Goal: Task Accomplishment & Management: Use online tool/utility

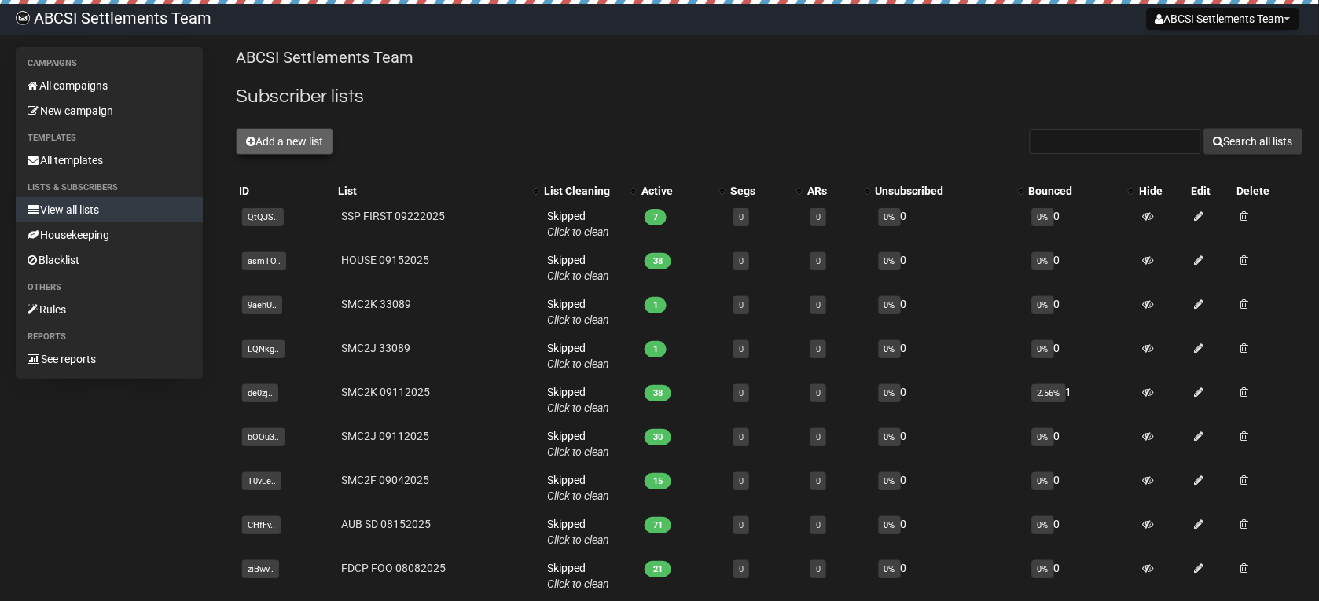
click at [280, 146] on button "Add a new list" at bounding box center [284, 141] width 97 height 27
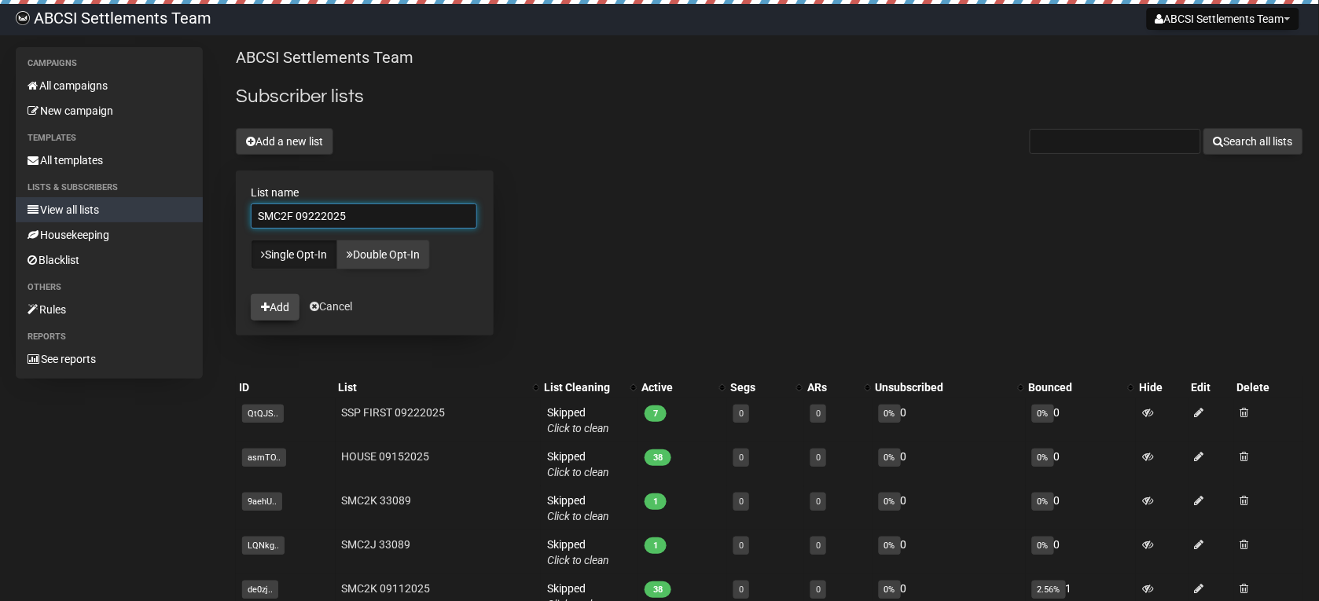
type input "SMC2F 09222025"
click at [275, 313] on button "Add" at bounding box center [275, 307] width 49 height 27
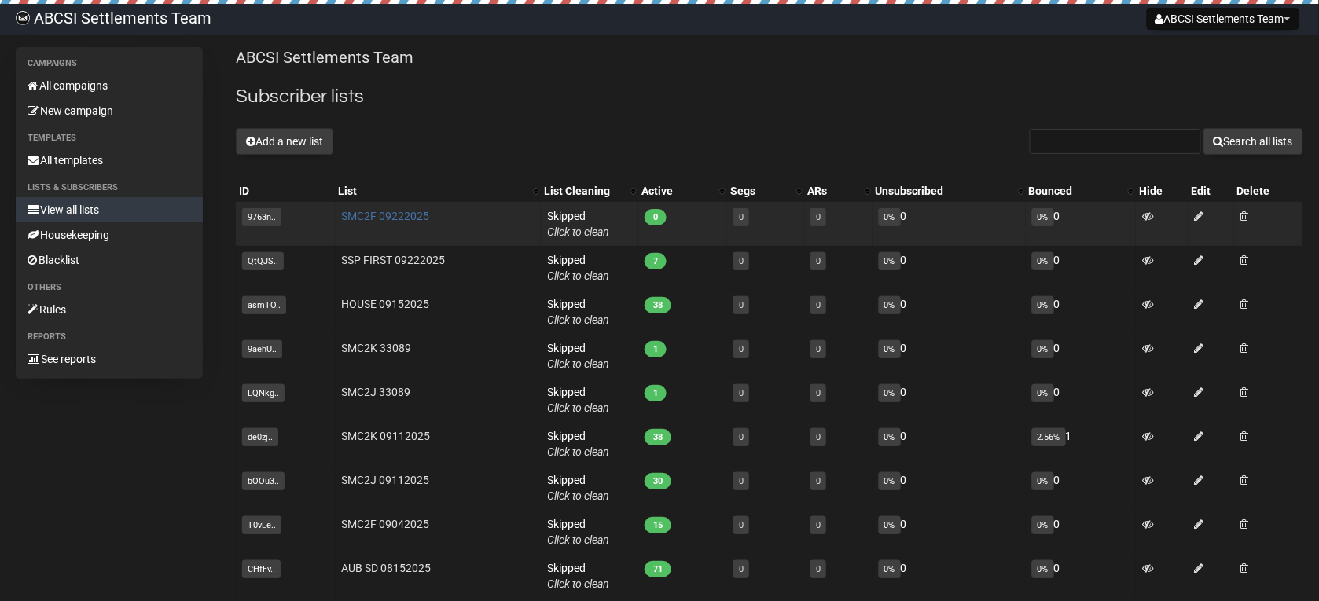
click at [391, 218] on link "SMC2F 09222025" at bounding box center [386, 216] width 88 height 13
click at [410, 226] on td "SMC2F 09222025" at bounding box center [439, 224] width 206 height 44
click at [1248, 220] on span at bounding box center [1245, 216] width 9 height 11
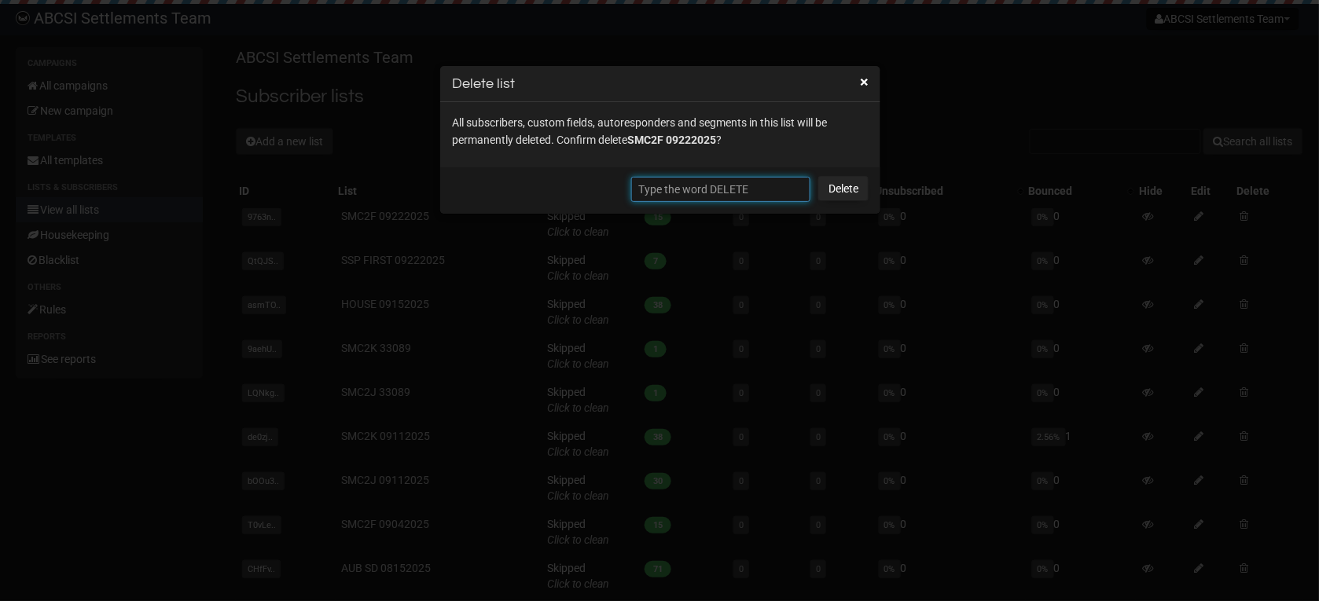
click at [744, 186] on input "text" at bounding box center [720, 189] width 179 height 25
type input "DELETE"
click at [832, 177] on link "Delete" at bounding box center [843, 188] width 50 height 25
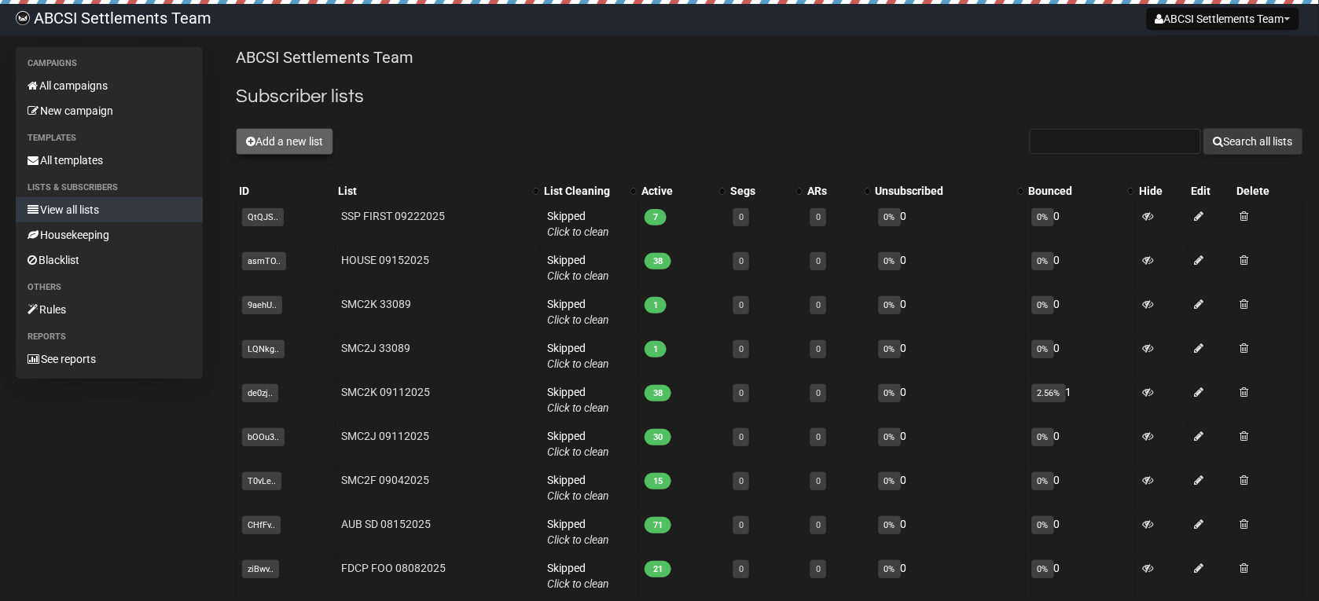
click at [285, 150] on button "Add a new list" at bounding box center [284, 141] width 97 height 27
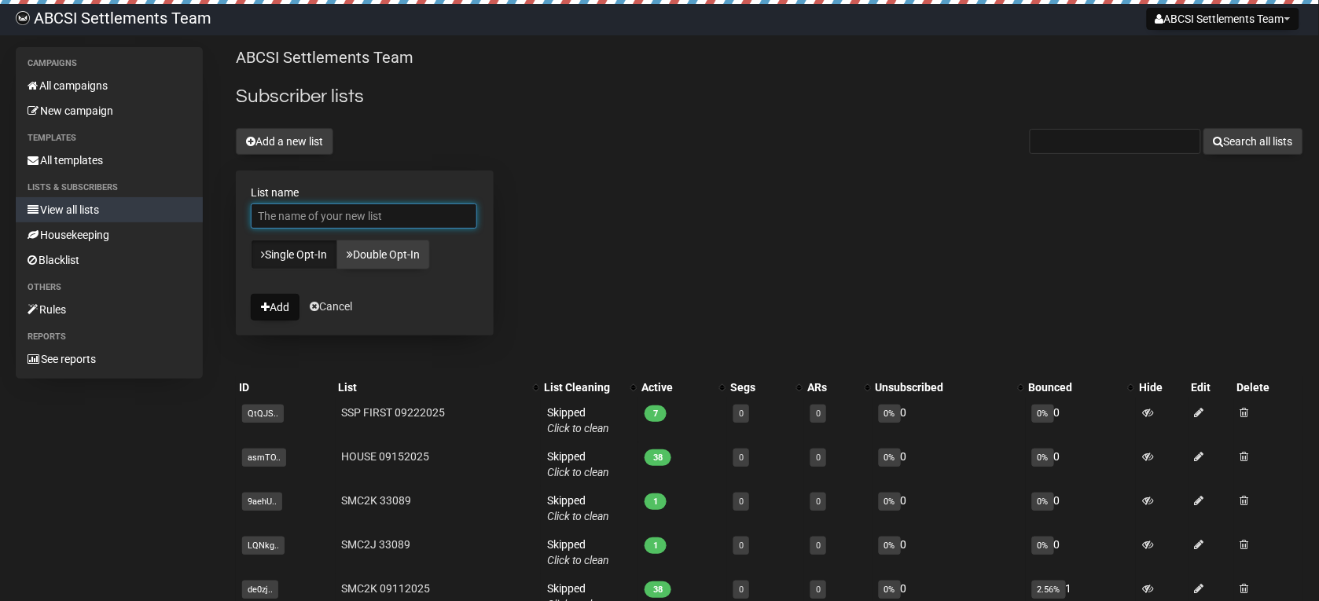
click at [291, 216] on input "List name" at bounding box center [364, 216] width 226 height 25
click at [831, 271] on div "ABCSI Settlements Team Subscriber lists Add a new list Search all lists List na…" at bounding box center [770, 454] width 1068 height 814
click at [291, 220] on input "List name" at bounding box center [364, 216] width 226 height 25
type input "SMC2F 09222025"
click at [268, 312] on icon "submit" at bounding box center [265, 307] width 9 height 11
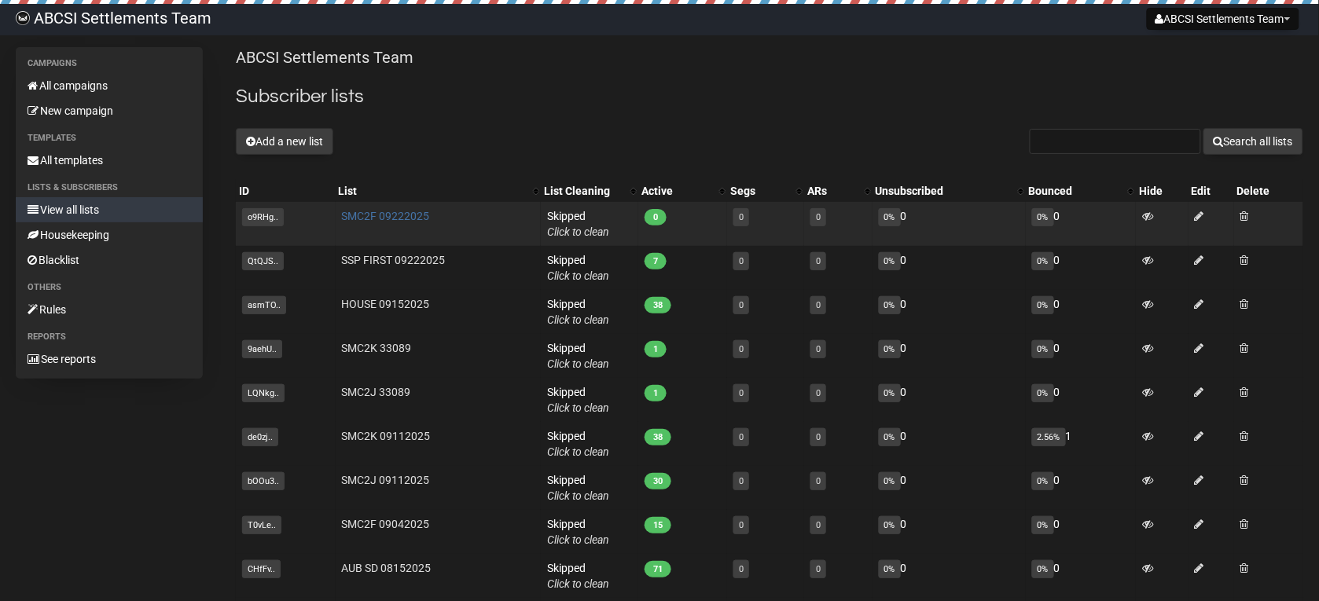
click at [364, 219] on link "SMC2F 09222025" at bounding box center [386, 216] width 88 height 13
click at [384, 221] on link "SMC2F 09222025" at bounding box center [386, 216] width 88 height 13
click at [1249, 216] on span at bounding box center [1245, 216] width 9 height 11
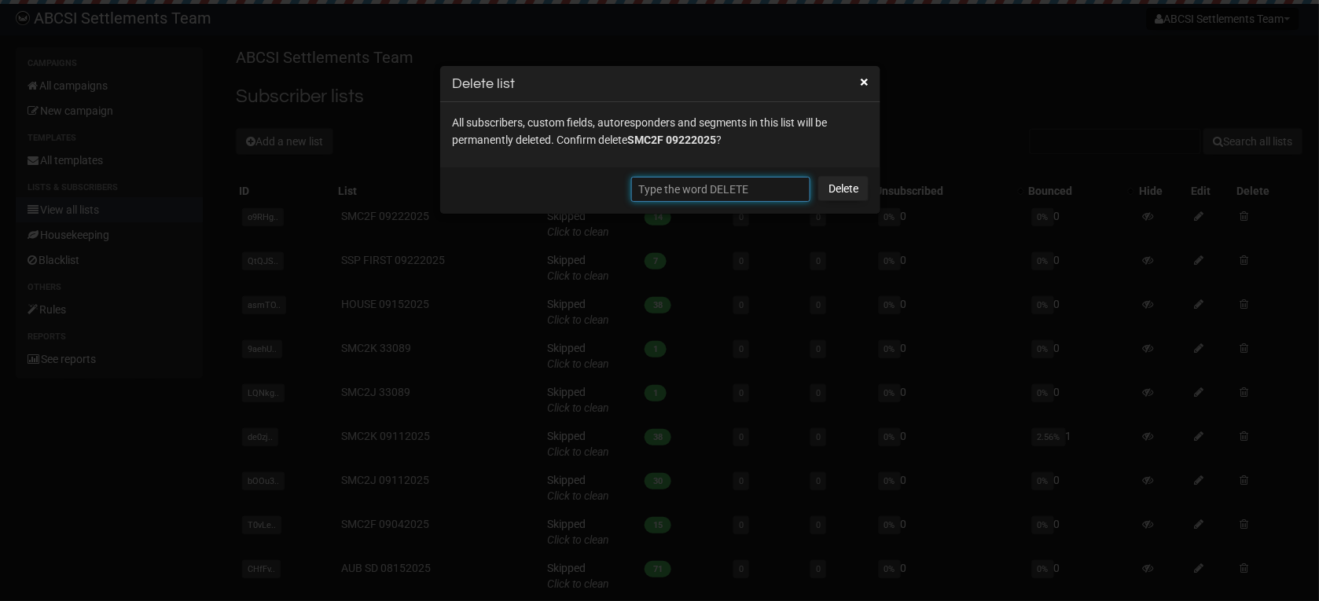
click at [724, 191] on input "text" at bounding box center [720, 189] width 179 height 25
type input "DELETE"
click at [832, 194] on link "Delete" at bounding box center [843, 188] width 50 height 25
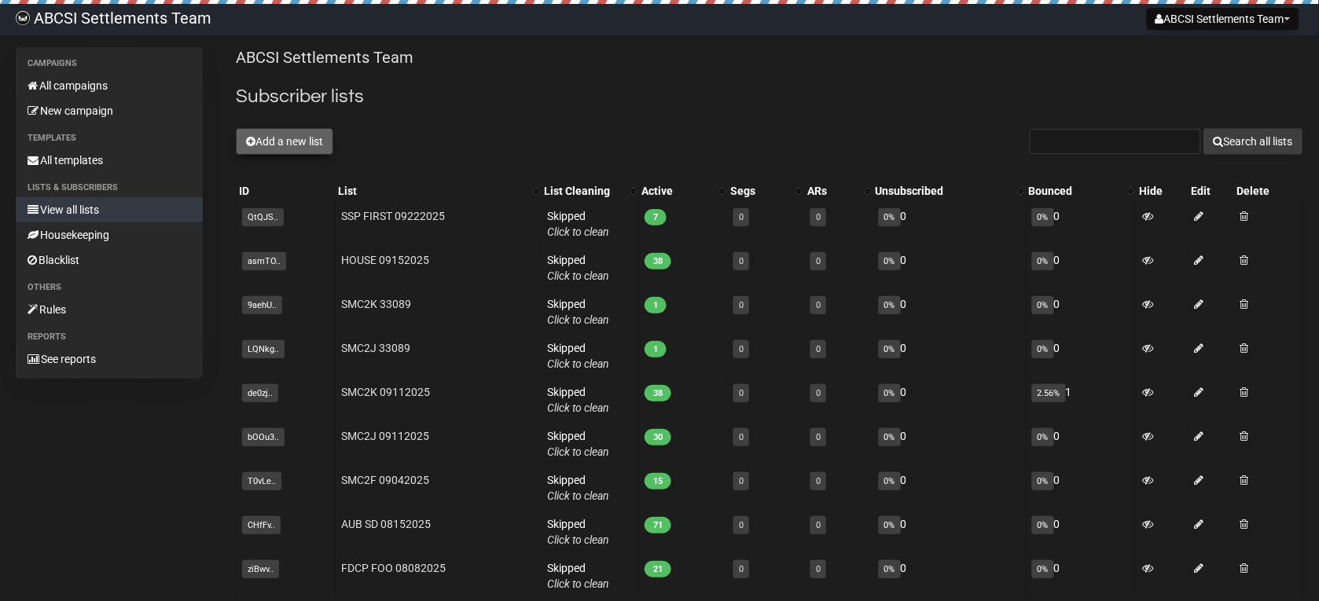
click at [269, 142] on button "Add a new list" at bounding box center [284, 141] width 97 height 27
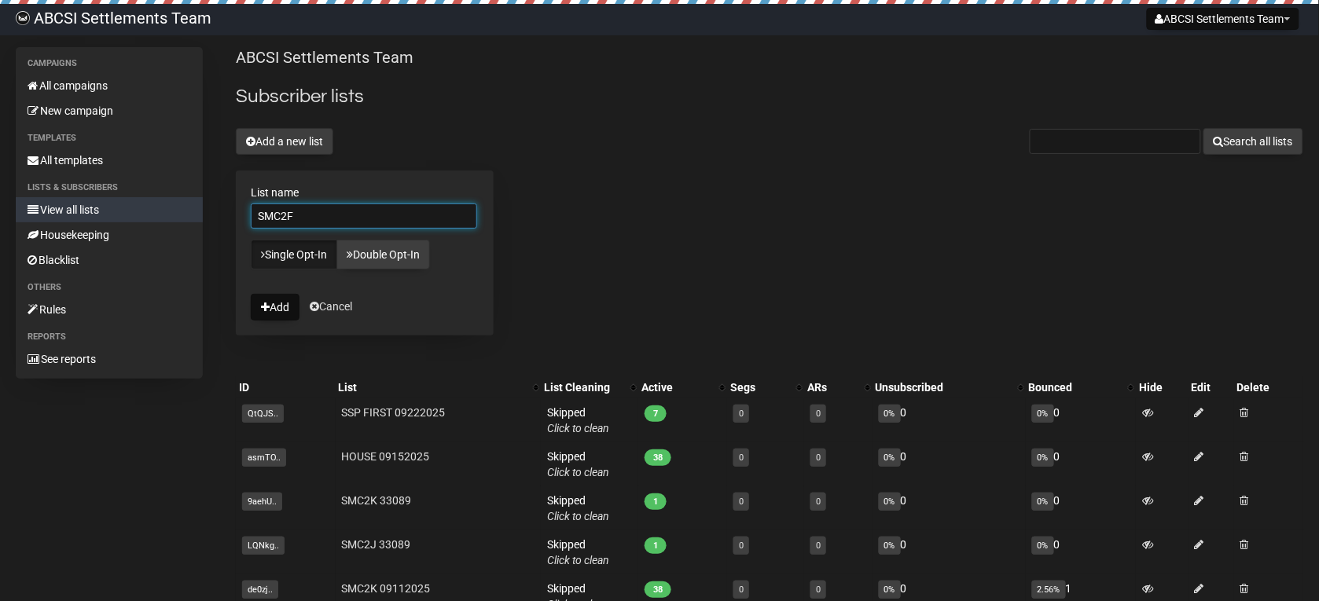
type input "SMC2F 09222025"
click at [284, 311] on button "Add" at bounding box center [275, 307] width 49 height 27
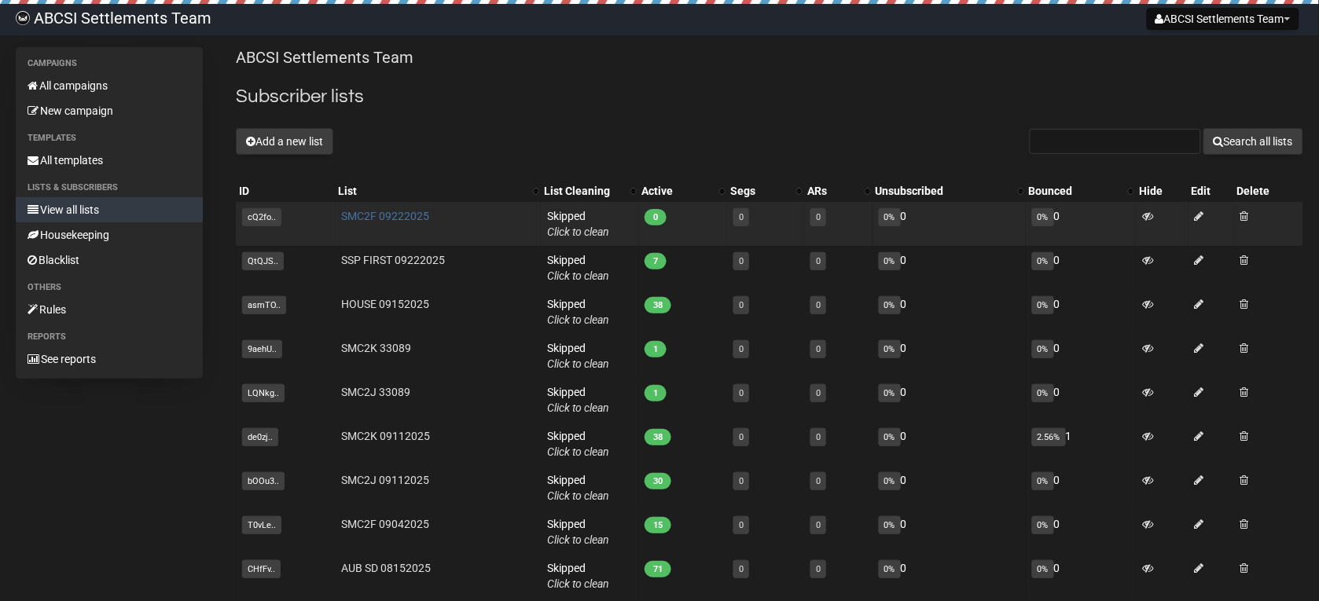
click at [388, 218] on link "SMC2F 09222025" at bounding box center [386, 216] width 88 height 13
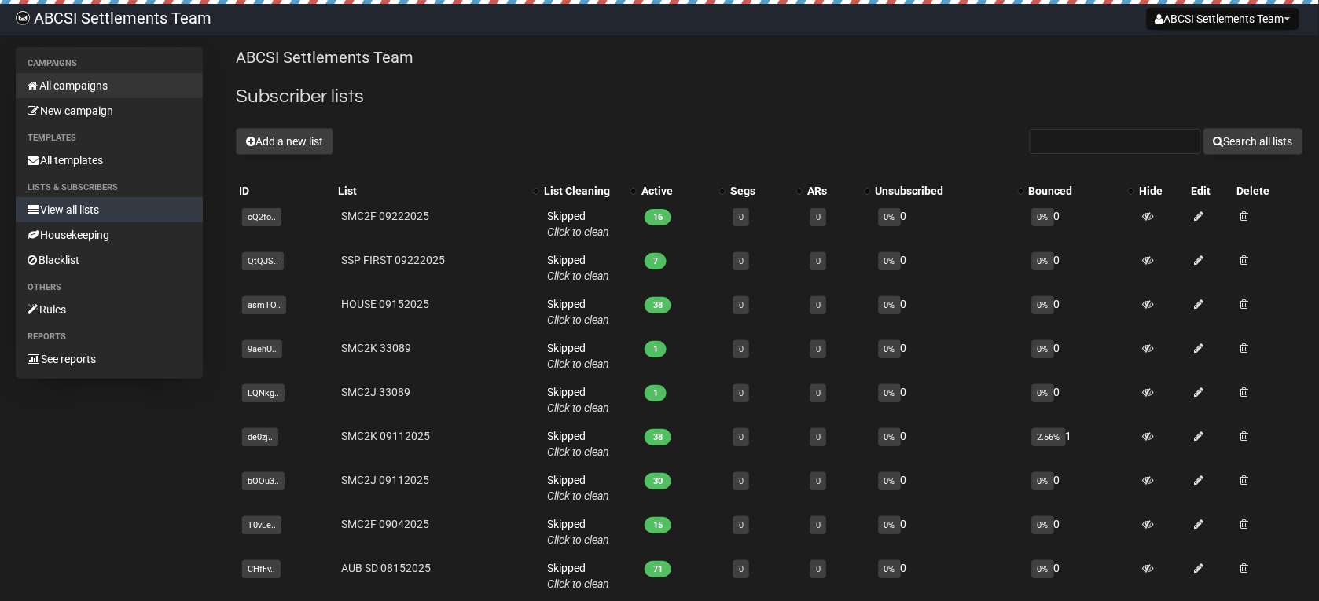
click at [108, 84] on link "All campaigns" at bounding box center [109, 85] width 187 height 25
